Goal: Find specific fact: Find specific fact

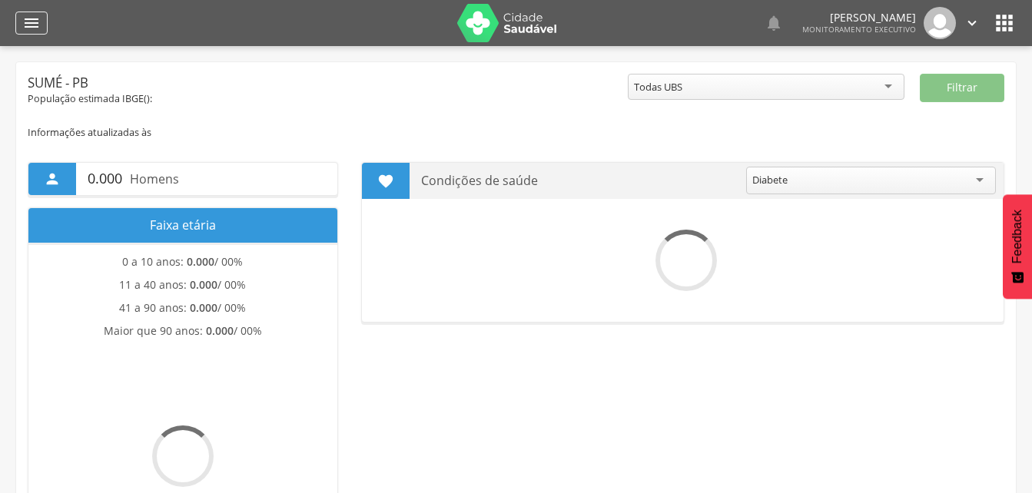
click at [26, 22] on icon "" at bounding box center [31, 23] width 18 height 18
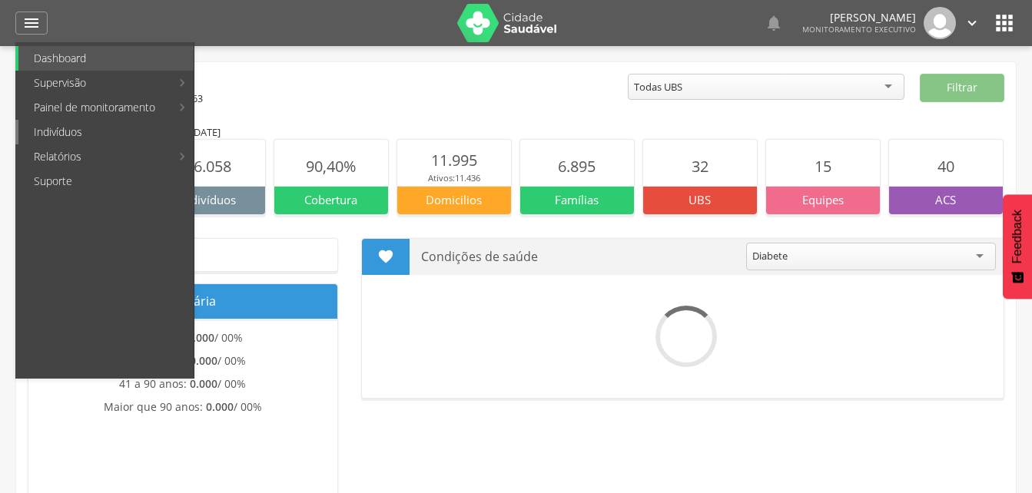
click at [53, 129] on link "Indivíduos" at bounding box center [105, 132] width 175 height 25
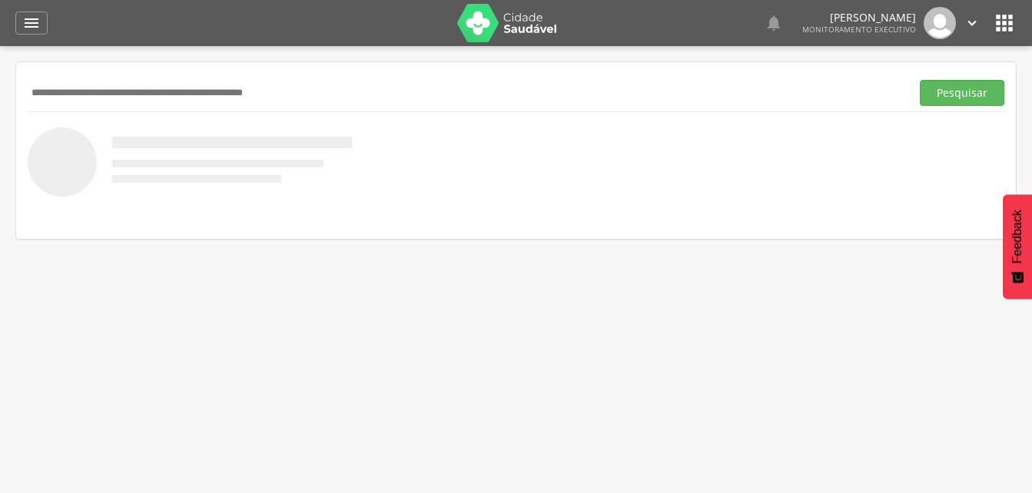
click at [59, 100] on input "text" at bounding box center [466, 93] width 877 height 26
drag, startPoint x: 950, startPoint y: 89, endPoint x: 858, endPoint y: 111, distance: 94.1
click at [947, 90] on button "Pesquisar" at bounding box center [962, 93] width 85 height 26
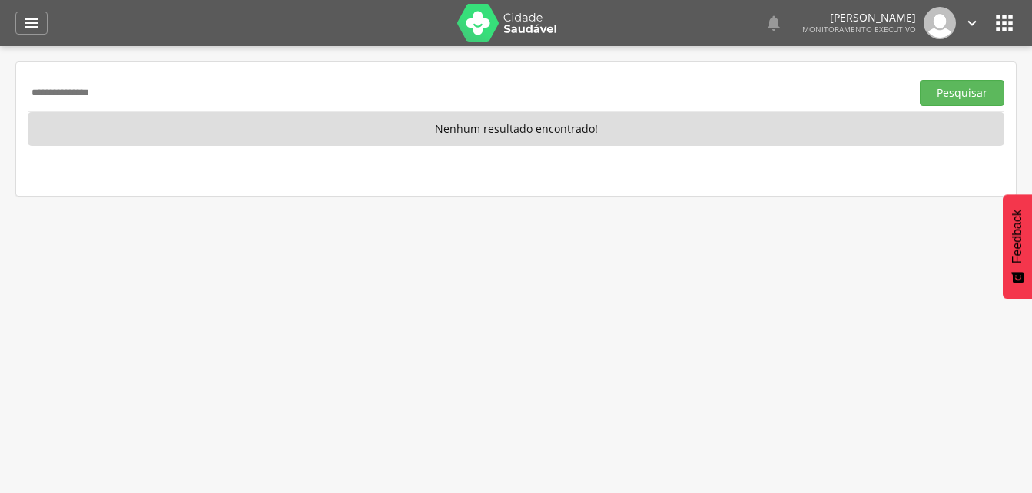
click at [157, 98] on input "**********" at bounding box center [466, 93] width 877 height 26
type input "*"
type input "**********"
click at [952, 89] on button "Pesquisar" at bounding box center [962, 93] width 85 height 26
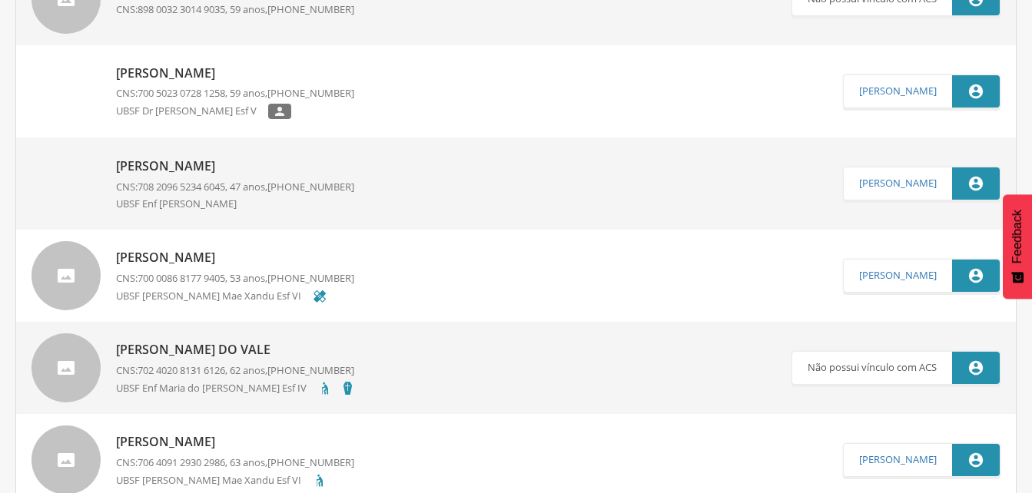
scroll to position [461, 0]
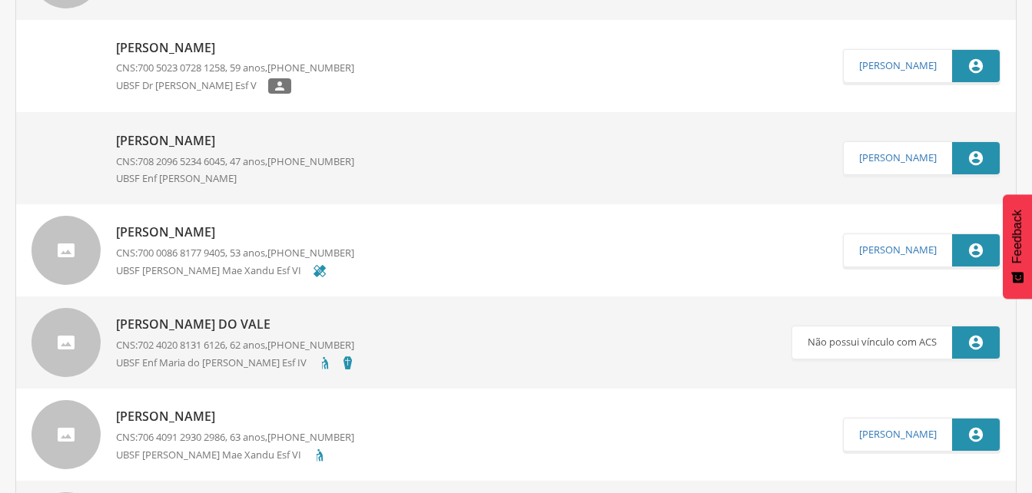
click at [233, 234] on p "[PERSON_NAME]" at bounding box center [235, 233] width 238 height 18
type input "**********"
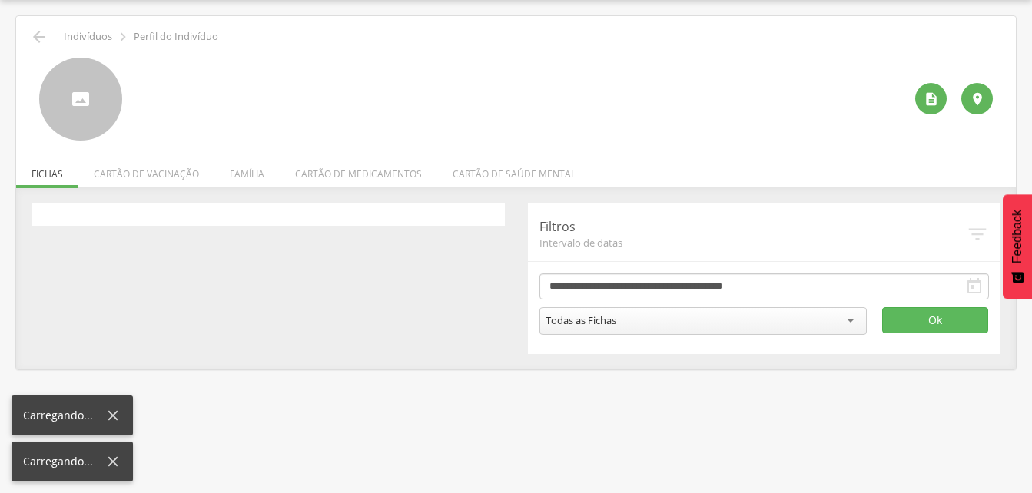
scroll to position [46, 0]
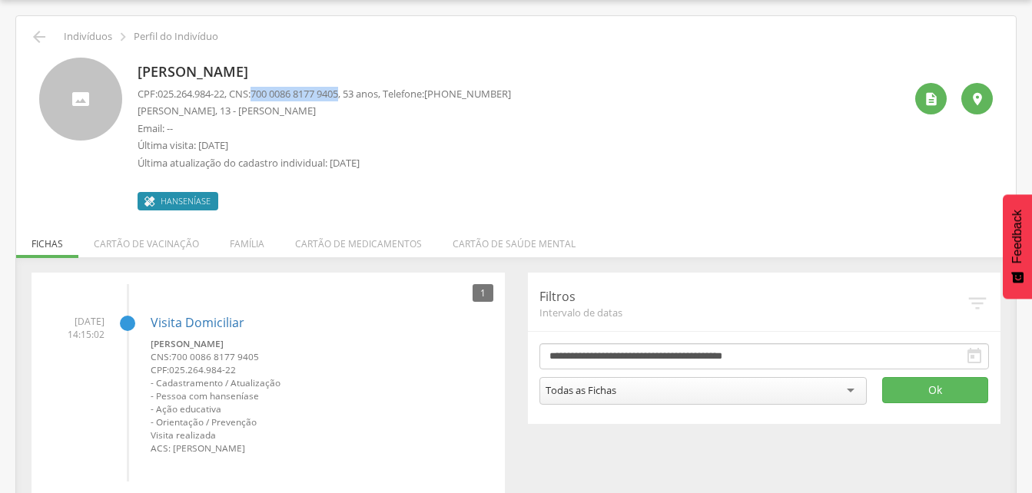
drag, startPoint x: 260, startPoint y: 95, endPoint x: 353, endPoint y: 95, distance: 93.0
click at [353, 95] on p "CPF: 025.264.984-22 , CNS: [PHONE_NUMBER] , 53 anos, Telefone: [PHONE_NUMBER]" at bounding box center [324, 94] width 373 height 15
drag, startPoint x: 353, startPoint y: 95, endPoint x: 315, endPoint y: 94, distance: 37.7
copy p "700 0086 8177 9405"
click at [477, 65] on p "[PERSON_NAME]" at bounding box center [324, 72] width 373 height 20
